Goal: Task Accomplishment & Management: Manage account settings

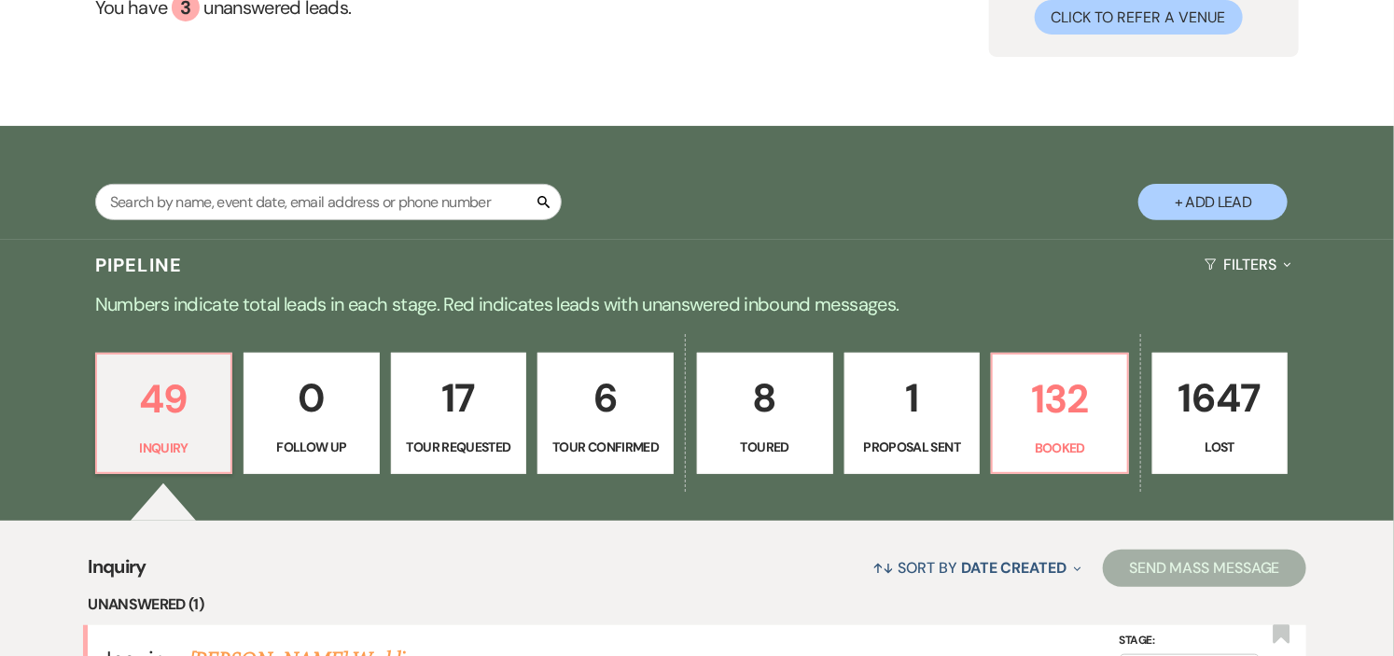
scroll to position [207, 0]
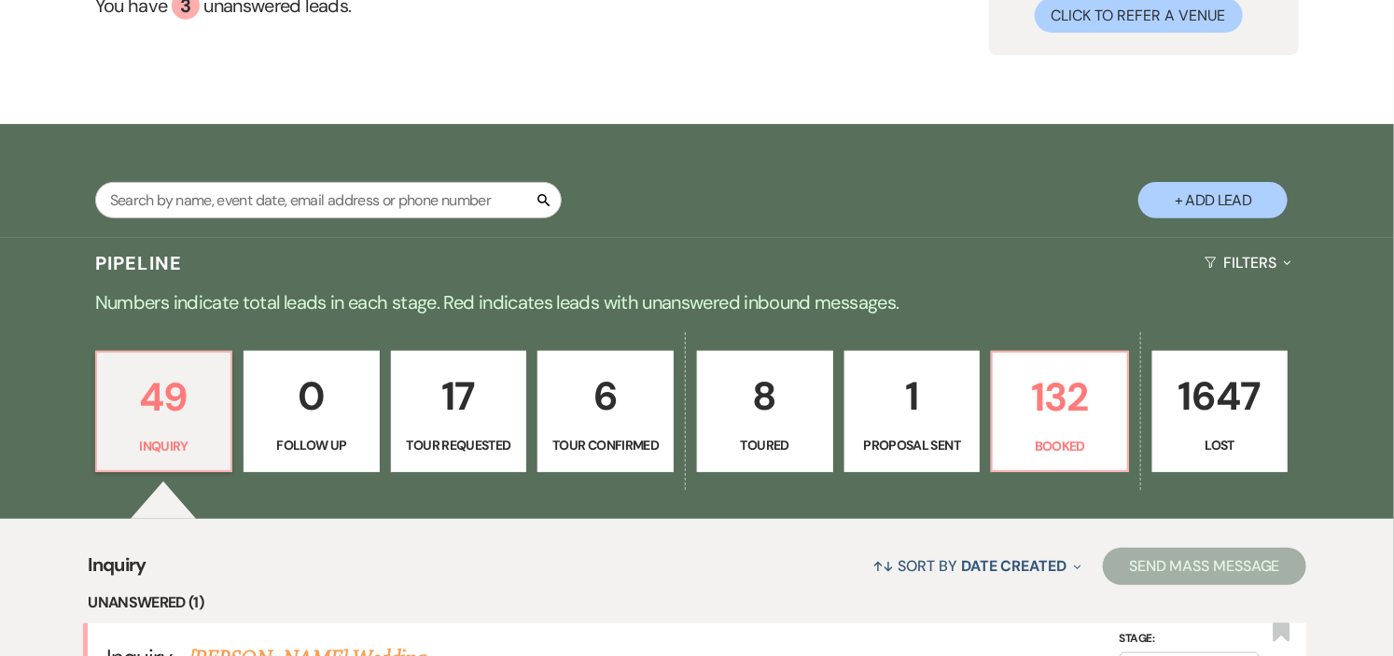
click at [614, 411] on p "6" at bounding box center [606, 396] width 112 height 63
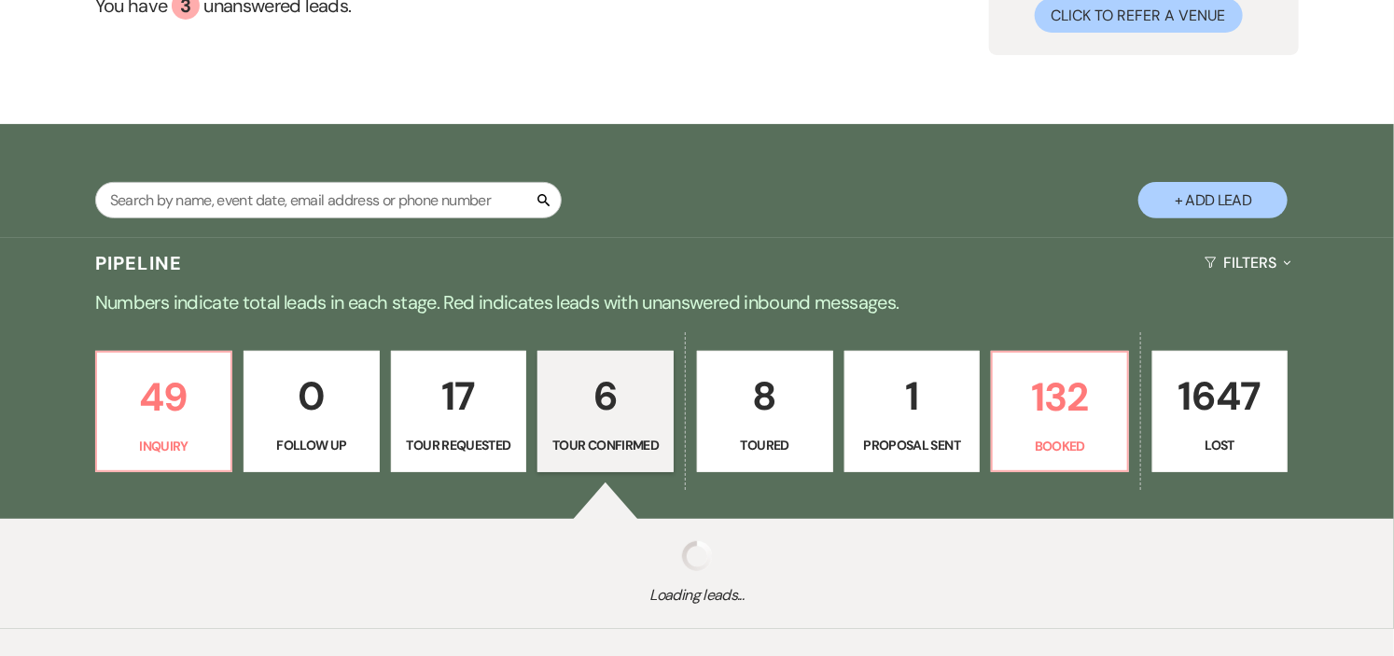
select select "4"
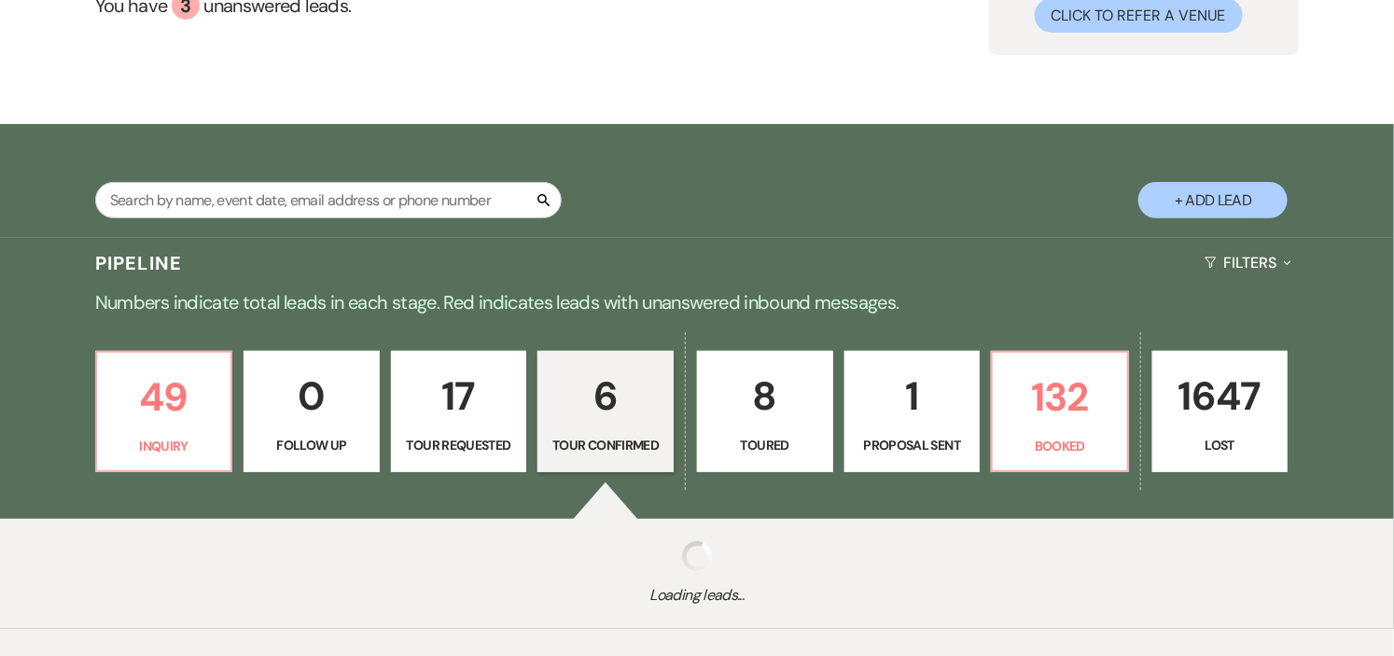
select select "4"
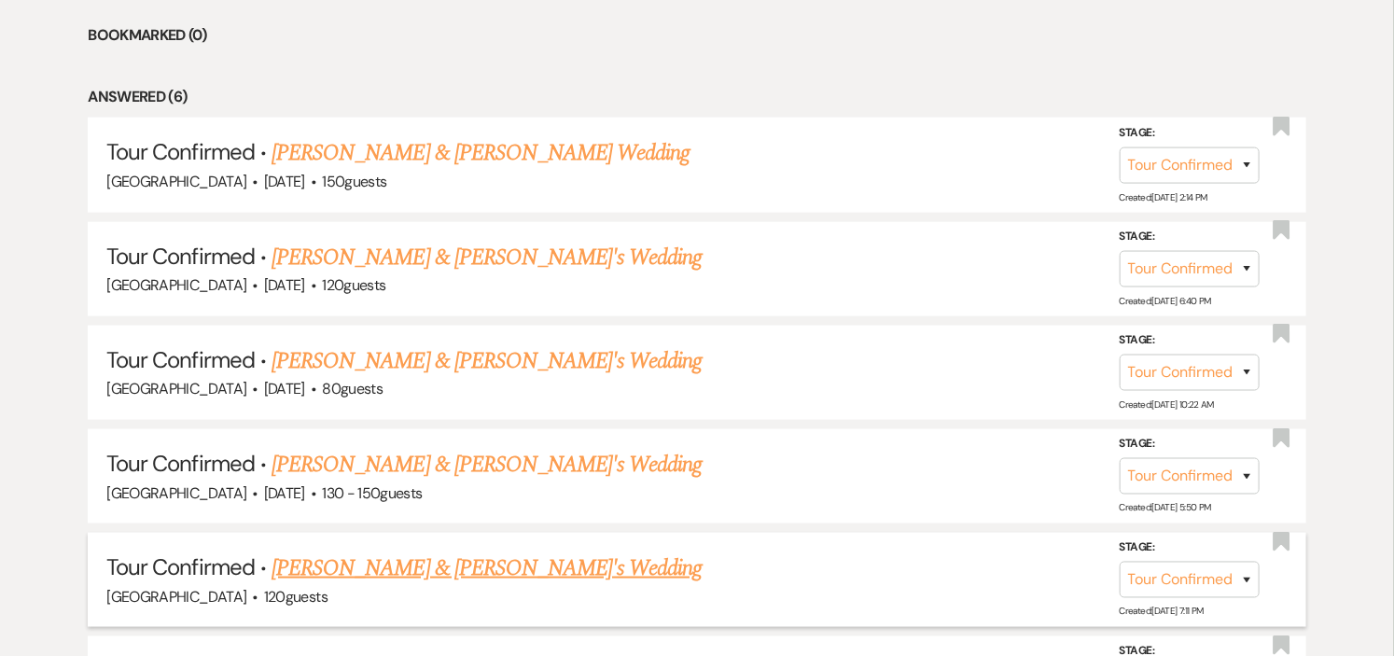
scroll to position [933, 0]
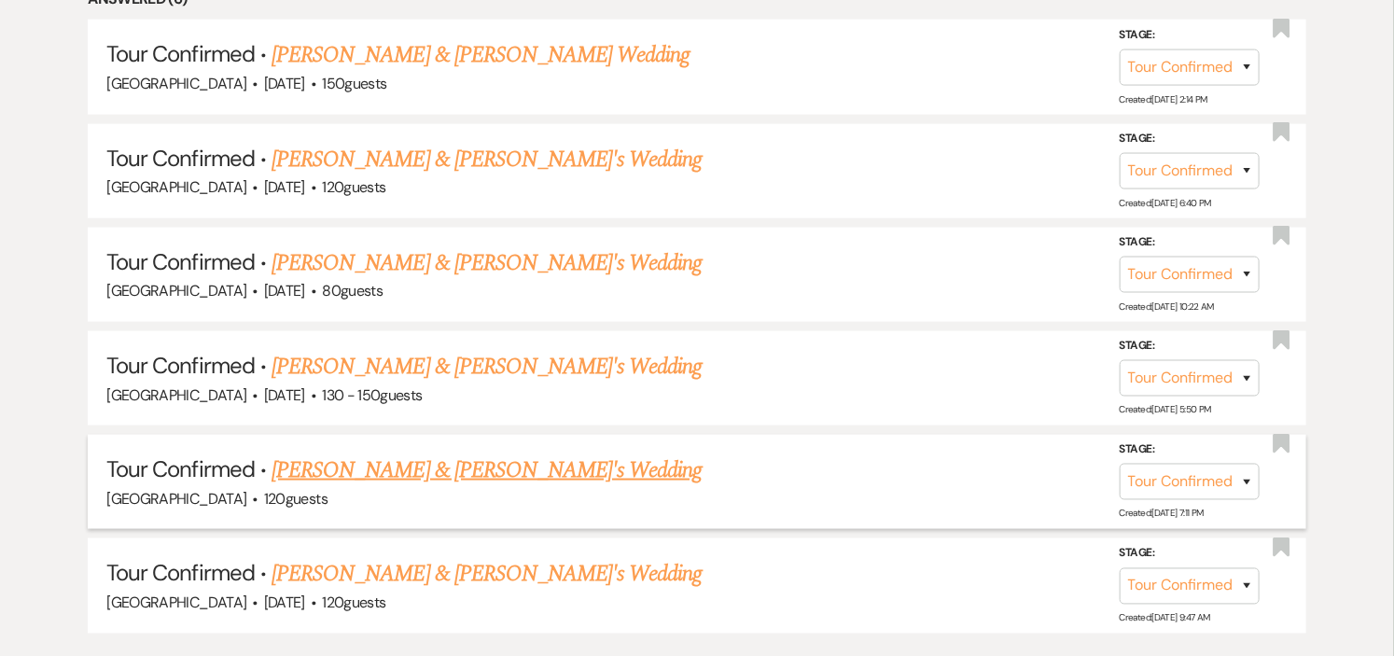
click at [455, 469] on link "[PERSON_NAME] & [PERSON_NAME]'s Wedding" at bounding box center [487, 470] width 431 height 34
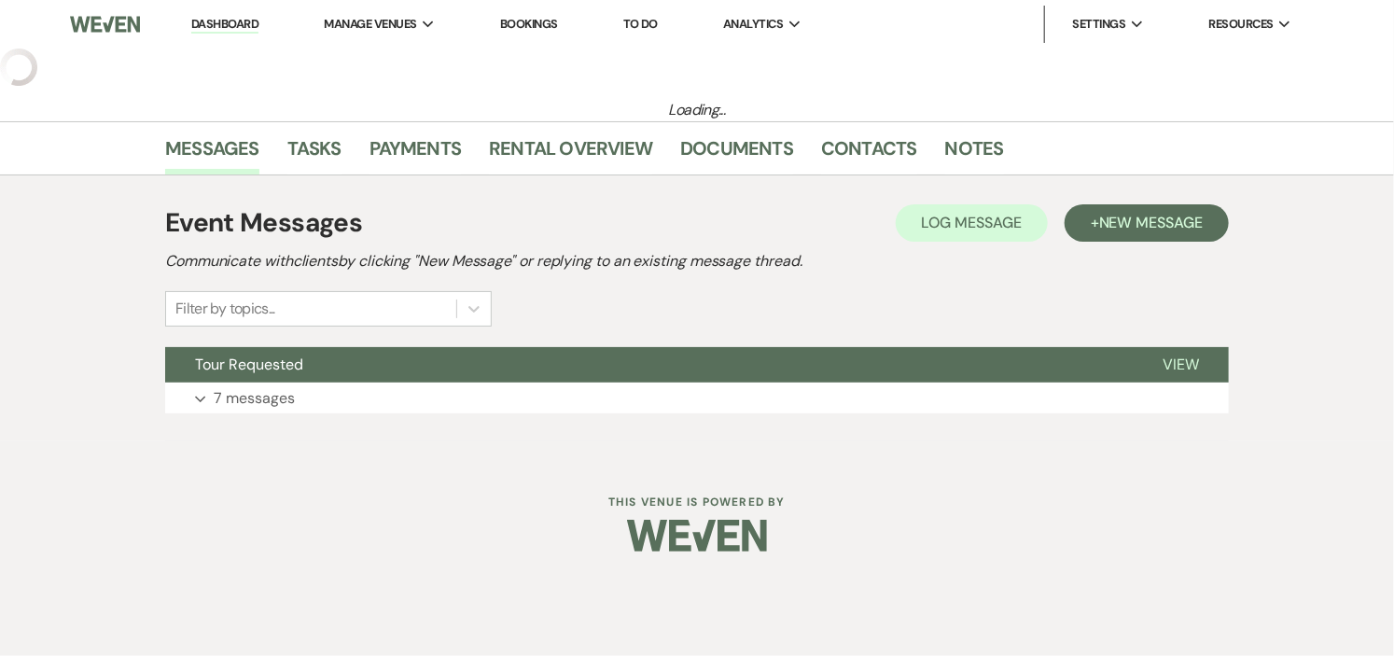
select select "4"
select select "5"
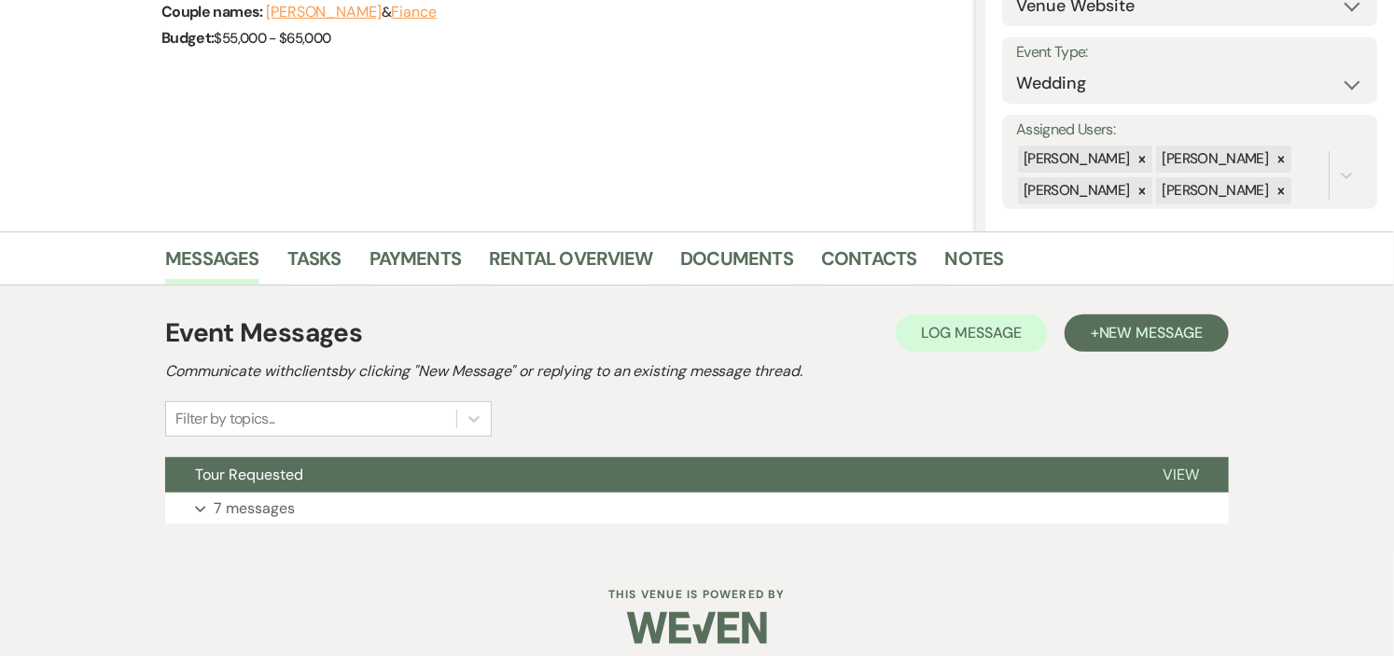
scroll to position [253, 0]
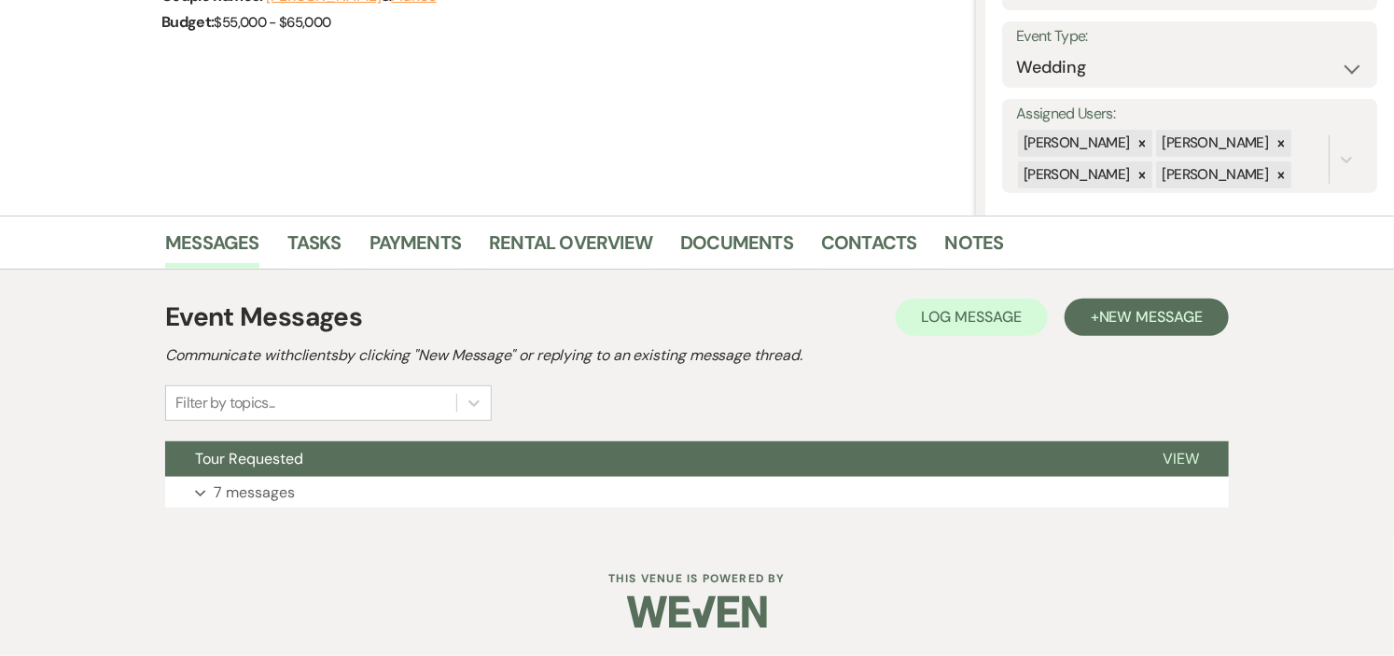
click at [455, 469] on button "Tour Requested" at bounding box center [649, 458] width 968 height 35
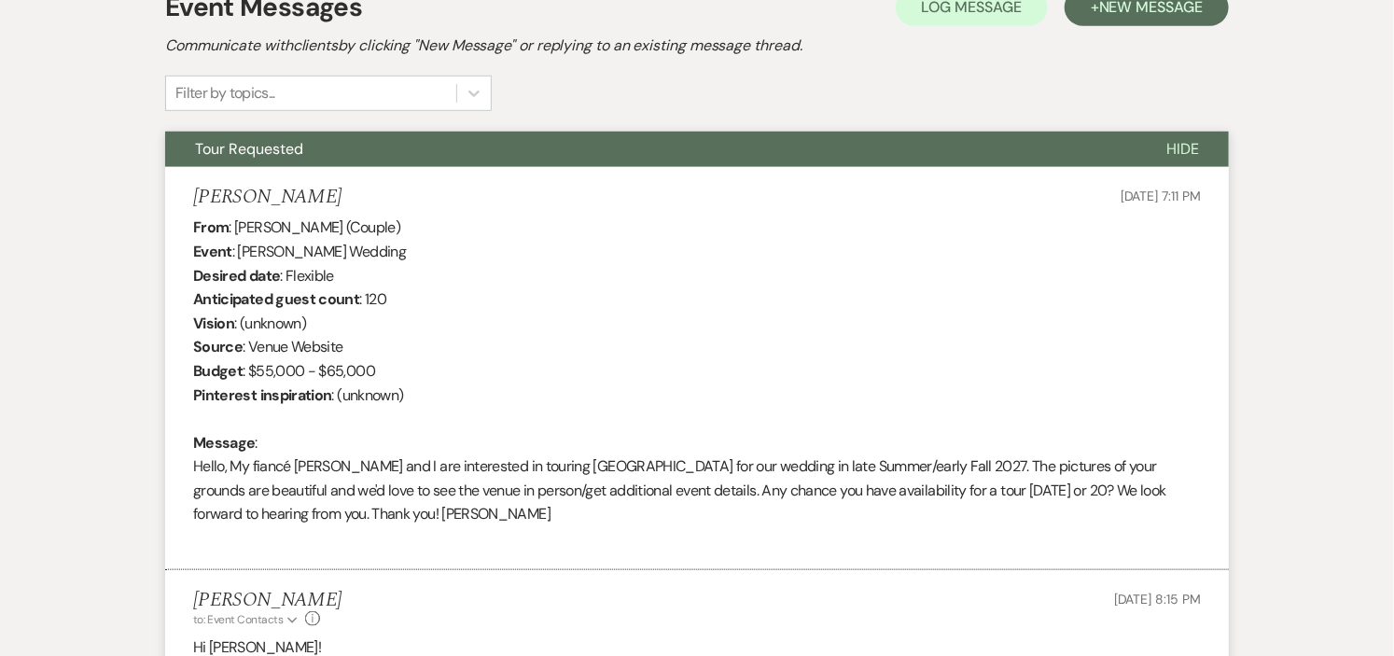
scroll to position [564, 0]
